Goal: Check status

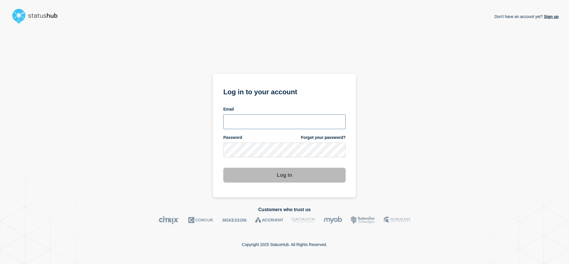
type input "lars.kjellberg@ist.com"
click at [263, 175] on button "Log in" at bounding box center [284, 175] width 122 height 15
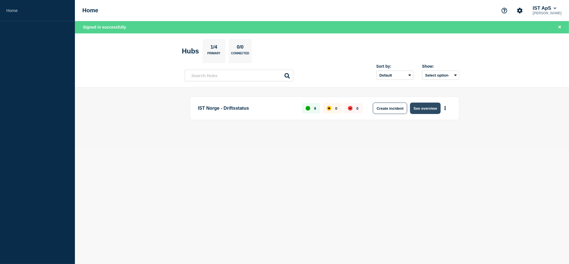
click at [429, 109] on button "See overview" at bounding box center [425, 108] width 30 height 11
